Goal: Information Seeking & Learning: Stay updated

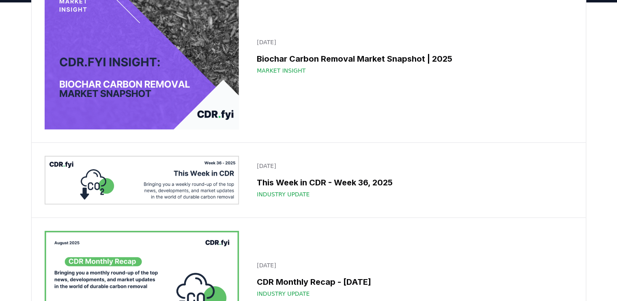
scroll to position [92, 0]
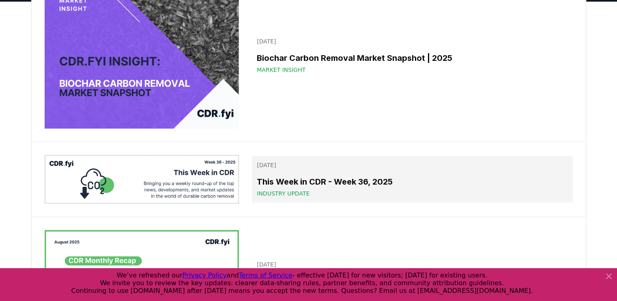
click at [350, 180] on h3 "This Week in CDR - Week 36, 2025" at bounding box center [412, 182] width 311 height 12
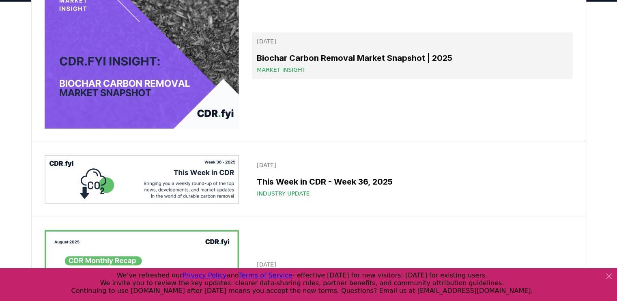
click at [351, 71] on div "Market Insight" at bounding box center [412, 70] width 311 height 8
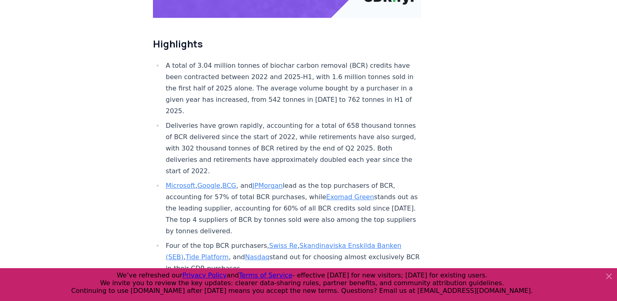
scroll to position [272, 0]
click at [610, 277] on icon at bounding box center [608, 276] width 5 height 5
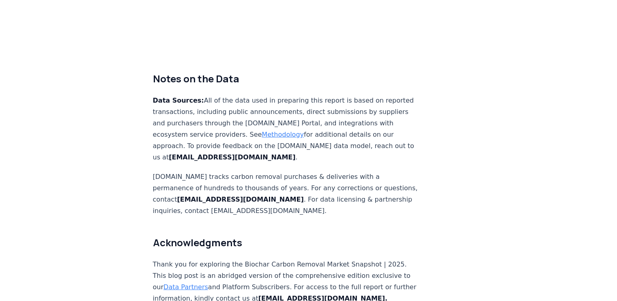
scroll to position [5355, 0]
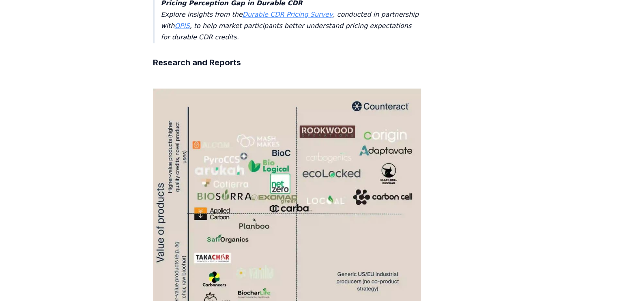
scroll to position [1439, 0]
